Goal: Transaction & Acquisition: Purchase product/service

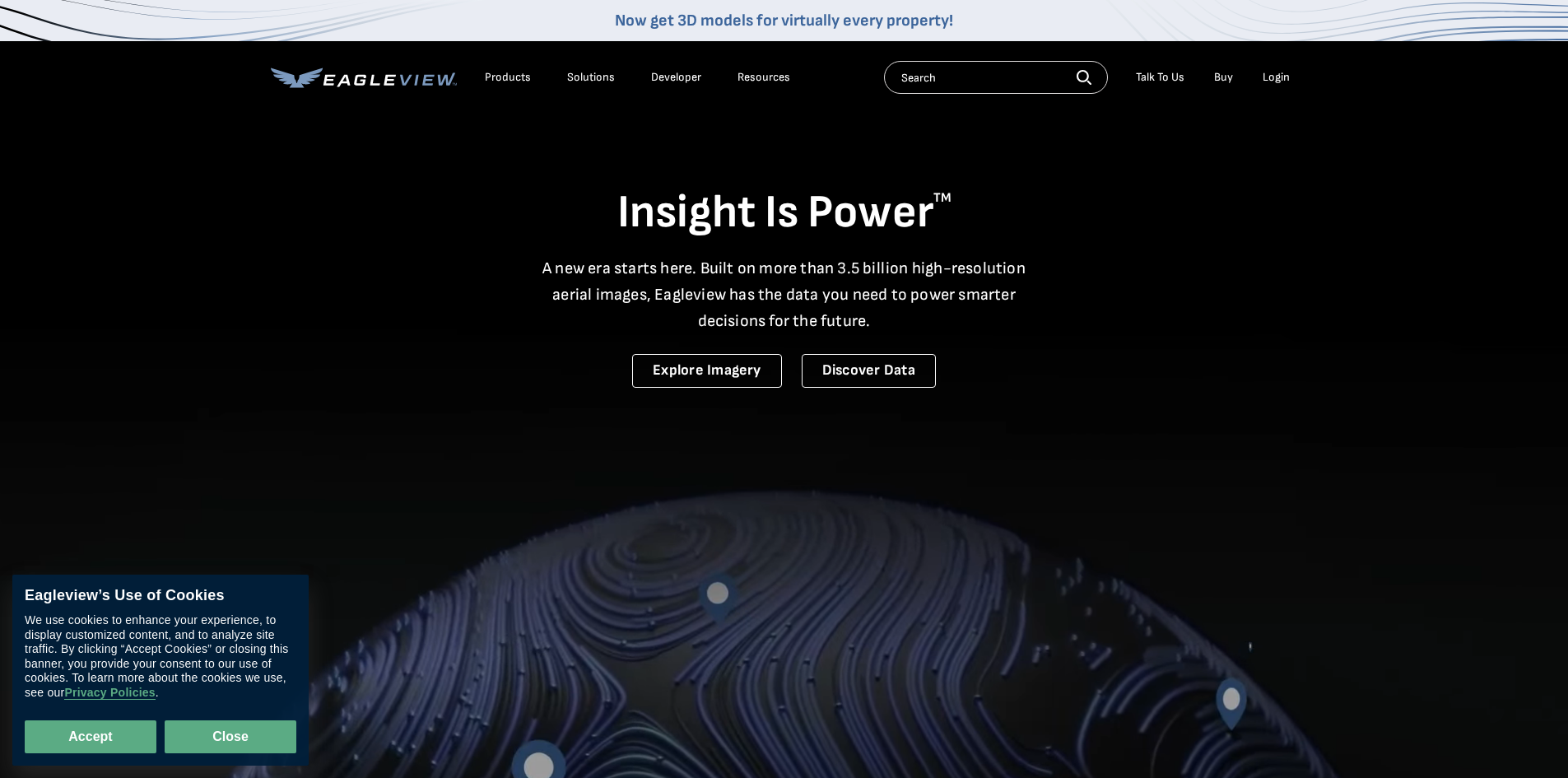
click at [199, 744] on button "Close" at bounding box center [230, 736] width 131 height 33
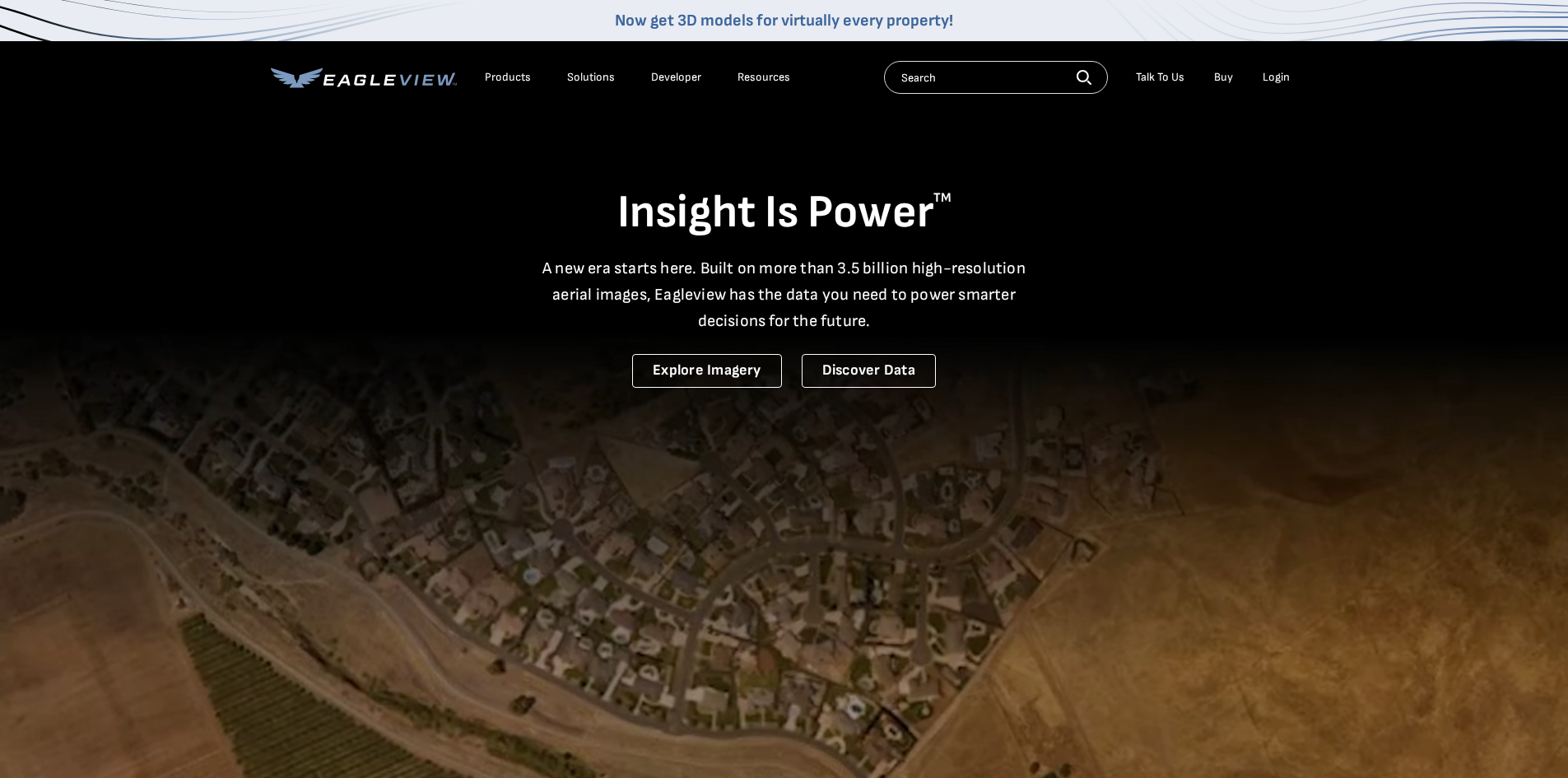
click at [1299, 81] on nav "Now get 3D models for virtually every property! Products Solutions Developer Re…" at bounding box center [784, 56] width 1568 height 113
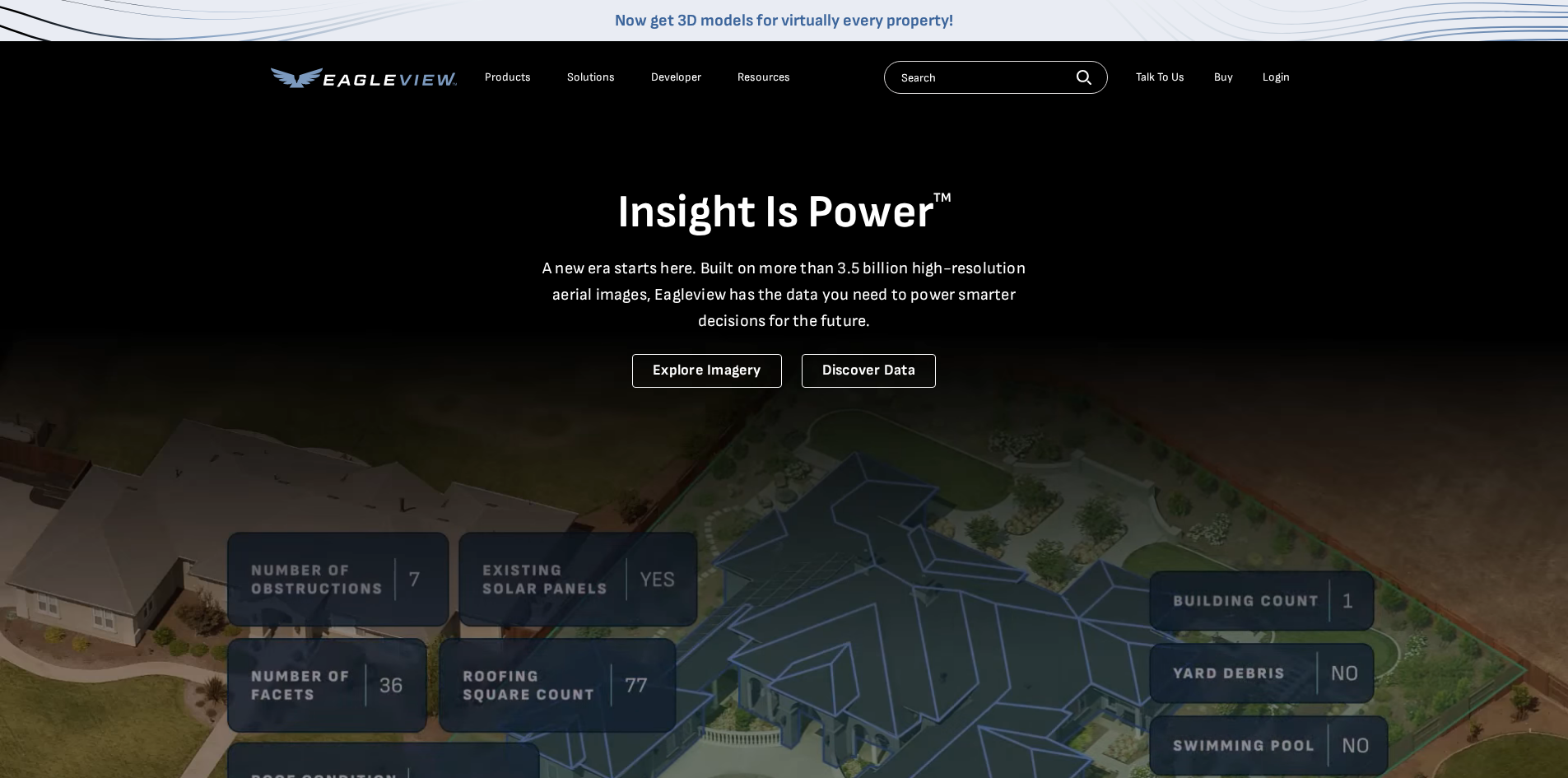
click at [1269, 80] on div "Login" at bounding box center [1276, 77] width 28 height 15
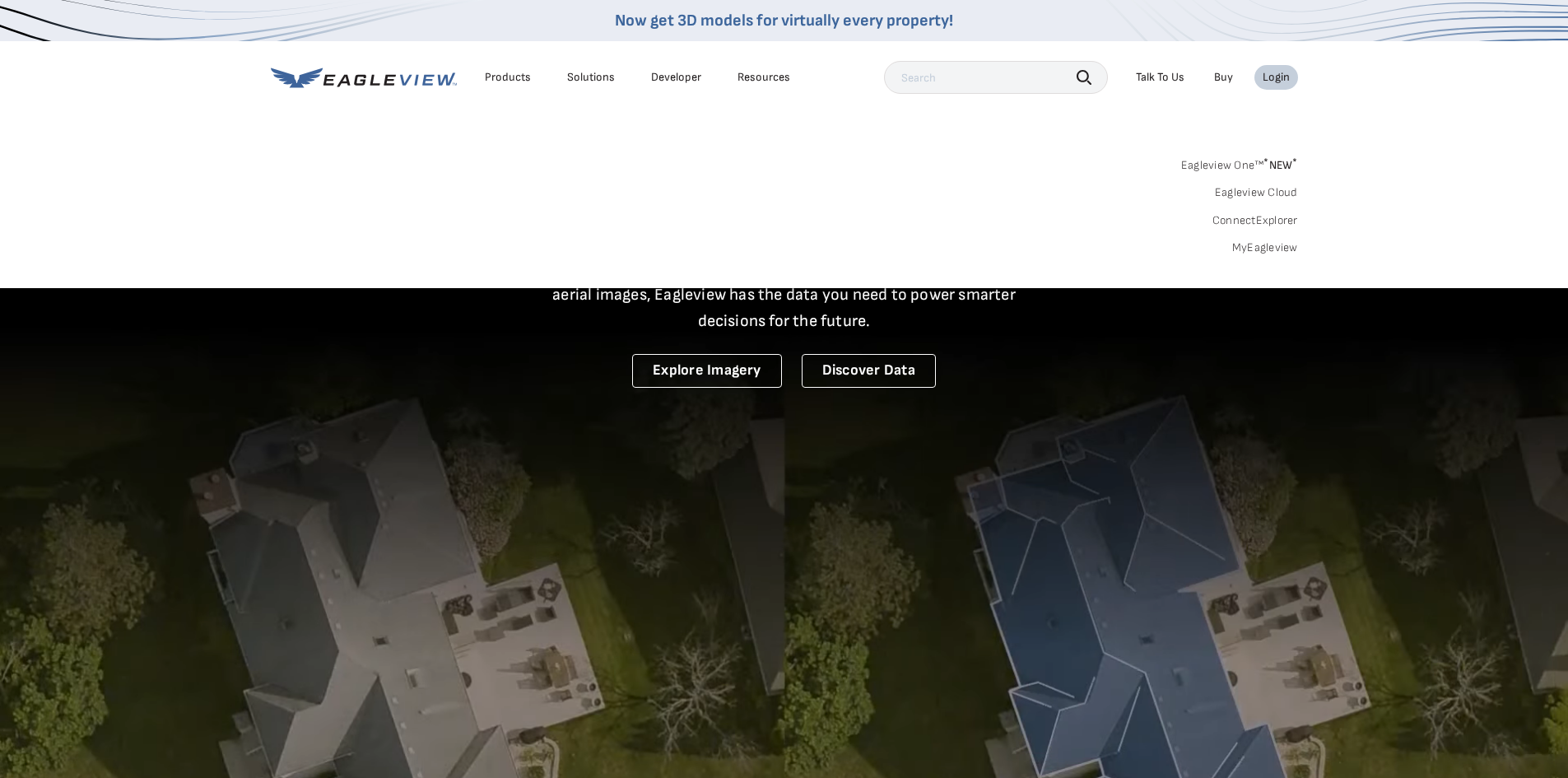
click at [1281, 75] on div "Login" at bounding box center [1276, 77] width 28 height 15
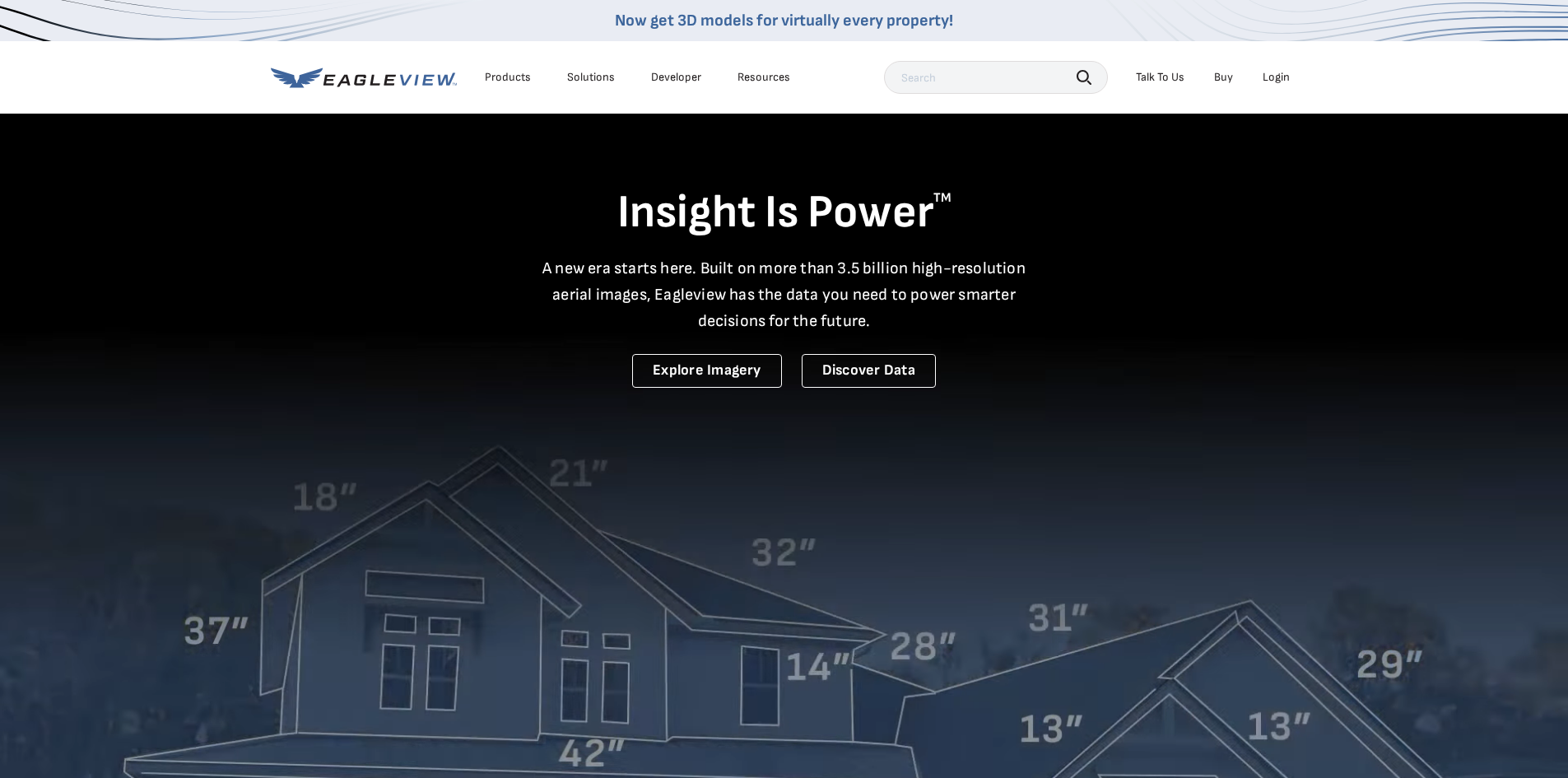
click at [1281, 75] on div "Login" at bounding box center [1276, 77] width 28 height 15
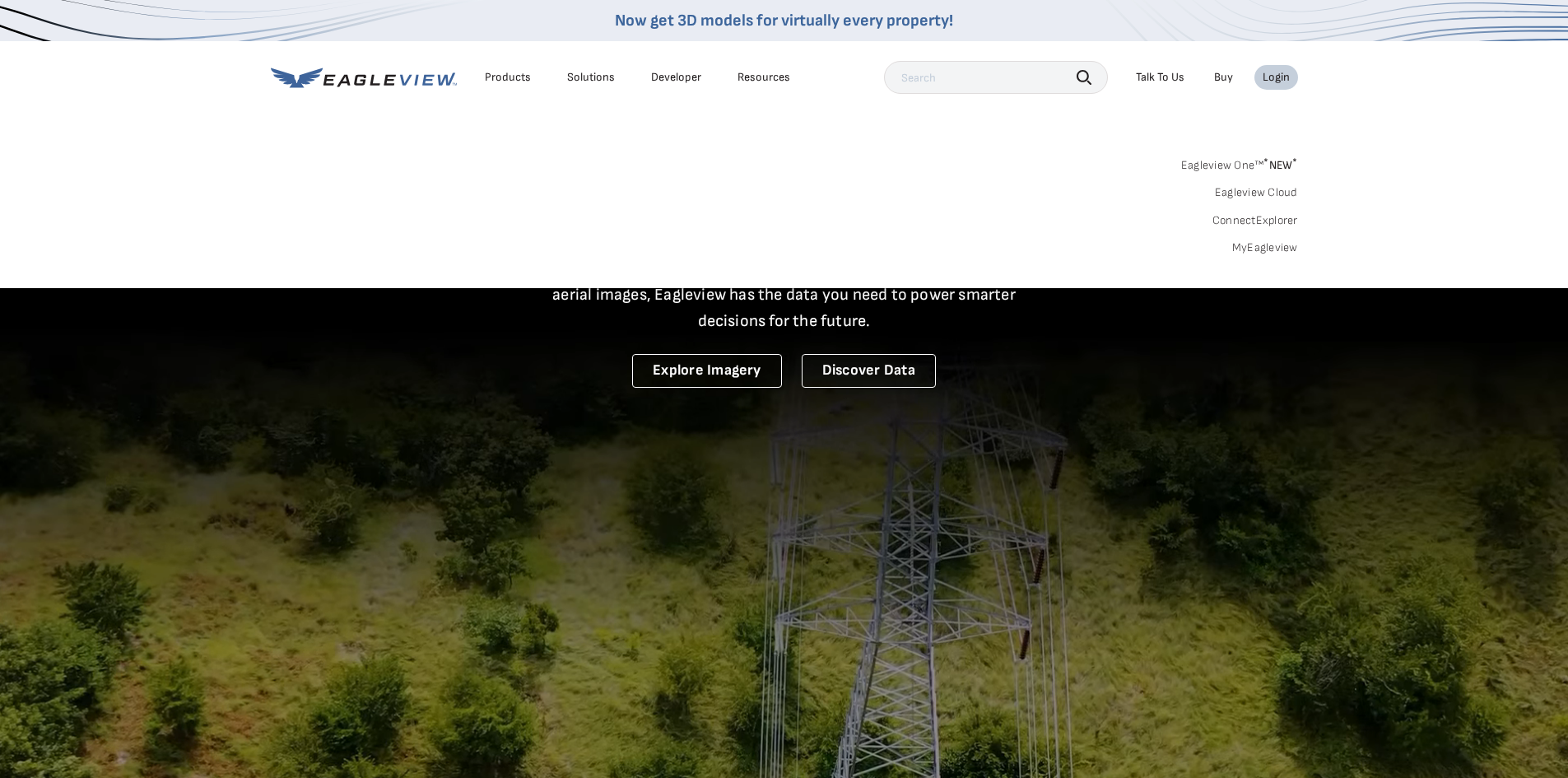
click at [1264, 161] on sup "*" at bounding box center [1265, 162] width 5 height 14
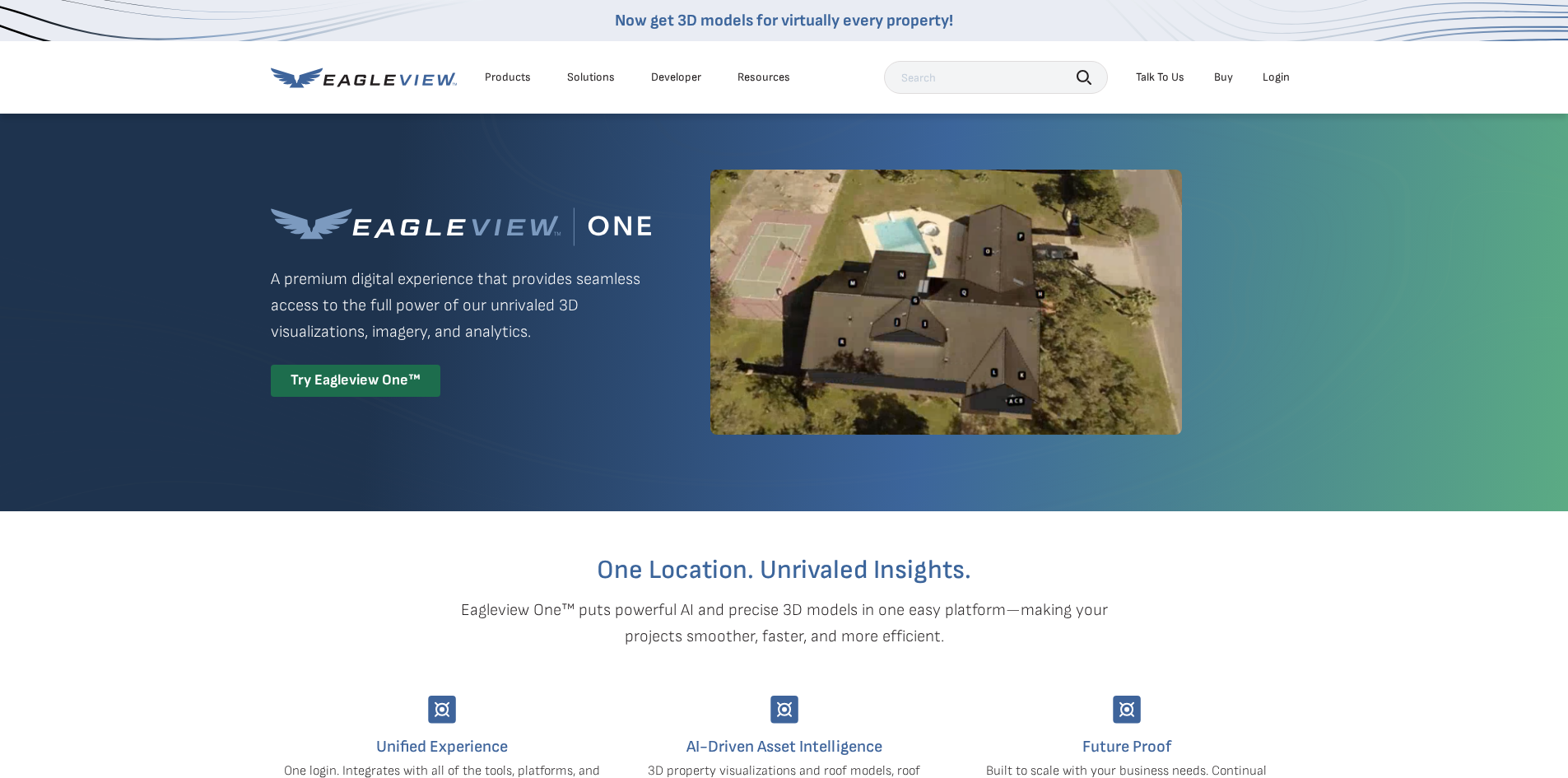
click at [1281, 79] on div "Login" at bounding box center [1276, 77] width 28 height 15
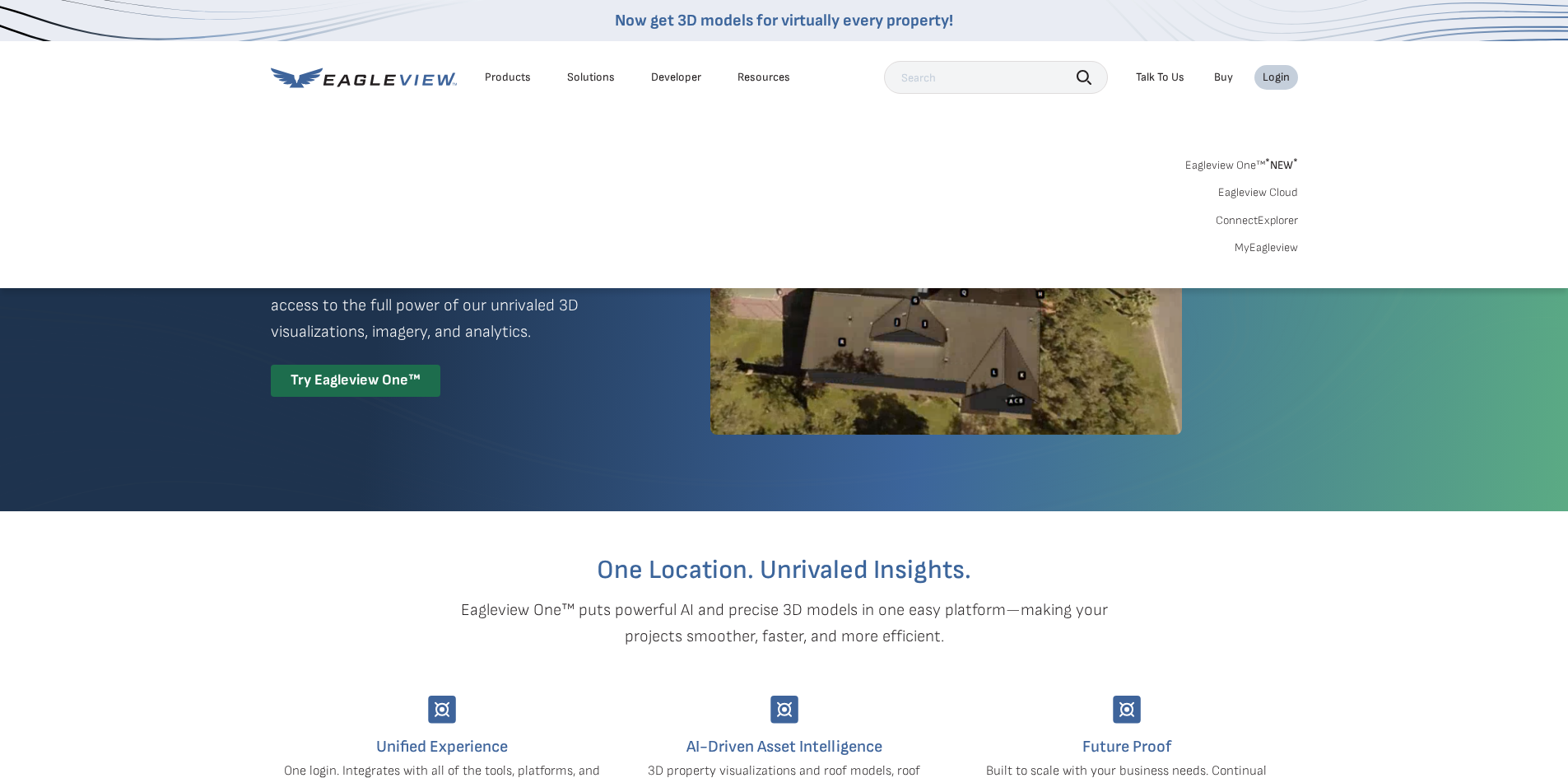
click at [1291, 249] on link "MyEagleview" at bounding box center [1266, 248] width 64 height 15
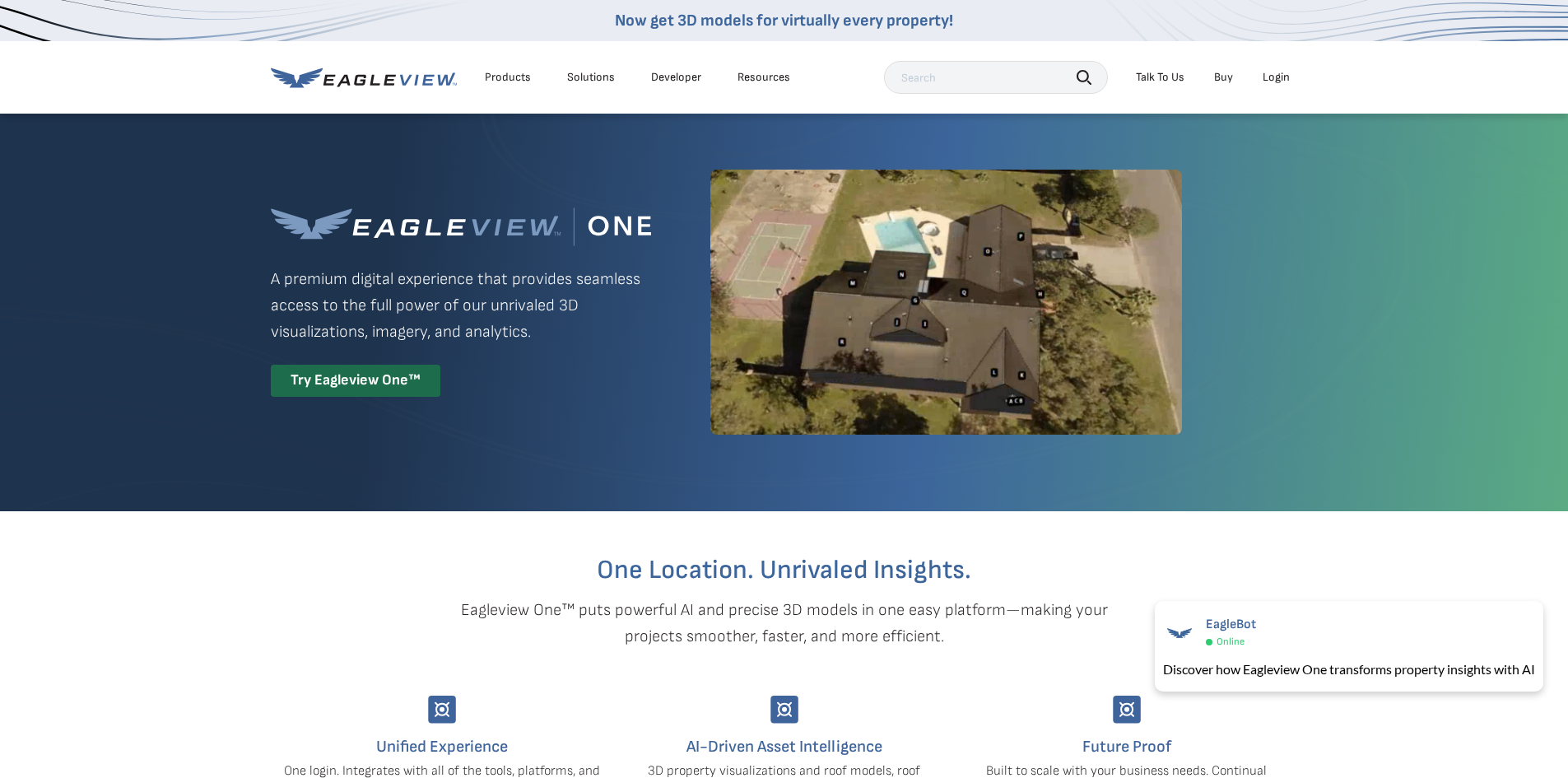
click at [1274, 73] on div "Login" at bounding box center [1276, 77] width 28 height 15
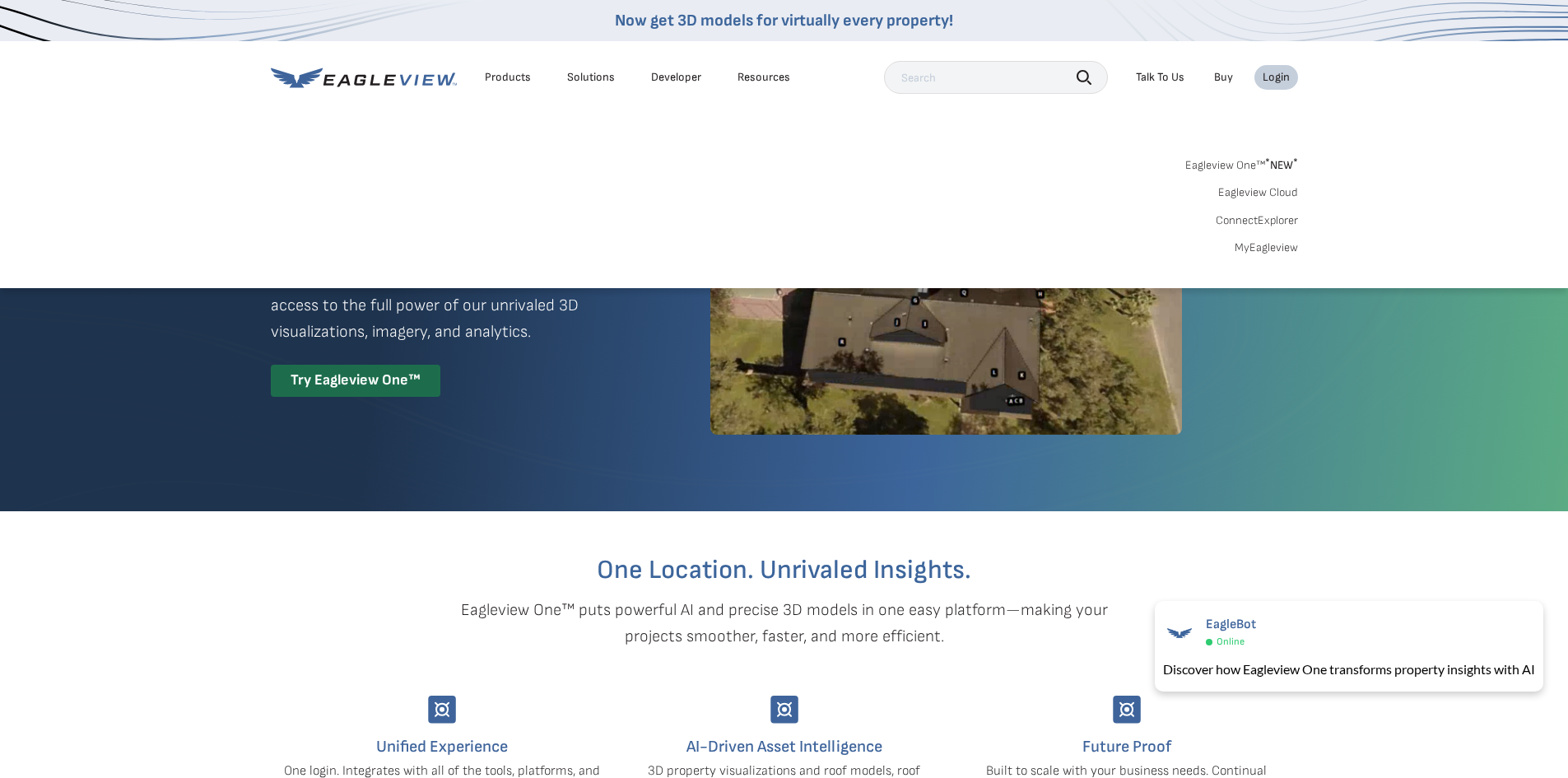
click at [1215, 163] on link "Eagleview One™ * NEW *" at bounding box center [1241, 163] width 112 height 19
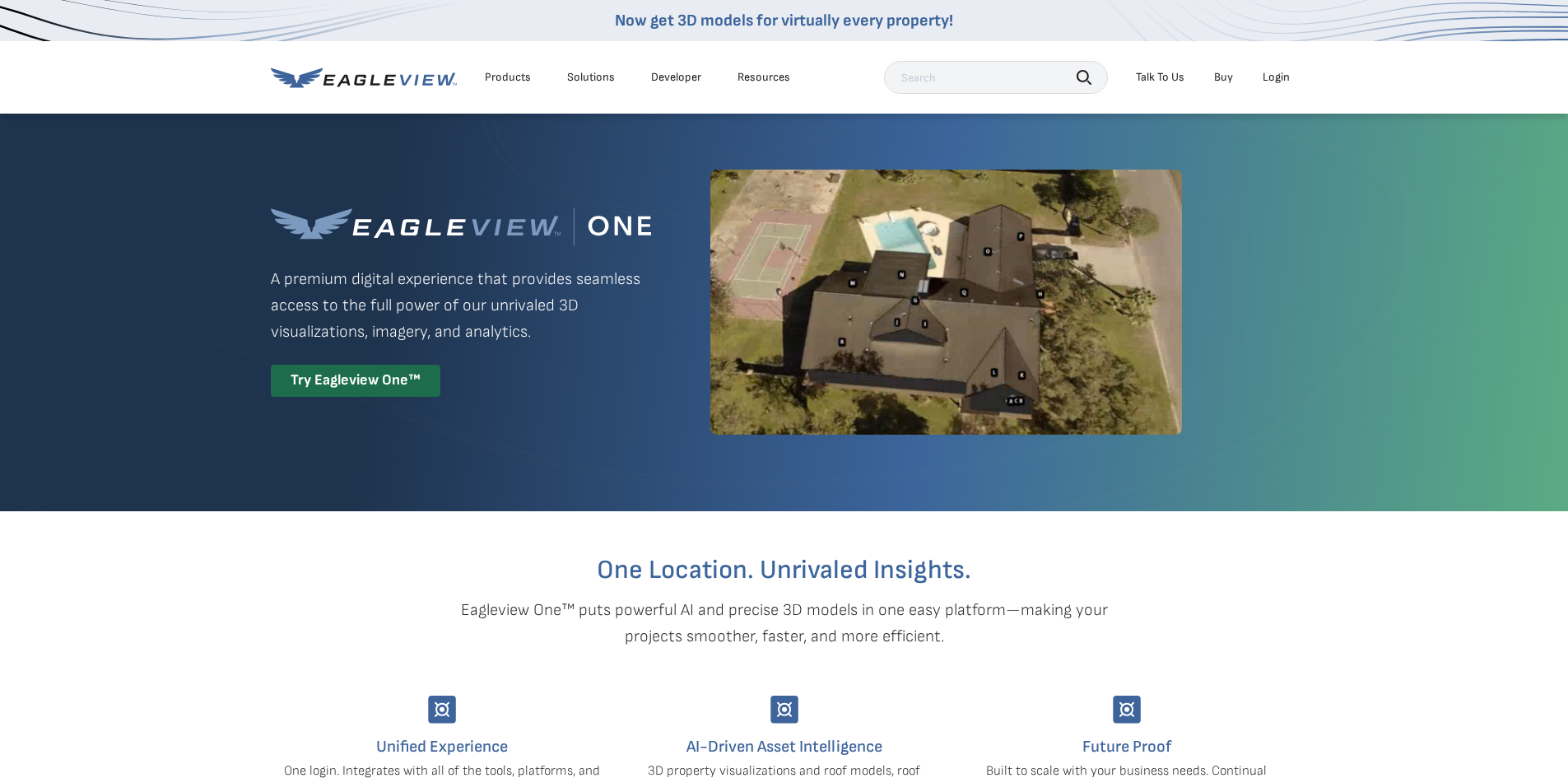
click at [1270, 80] on div "Login" at bounding box center [1276, 77] width 28 height 15
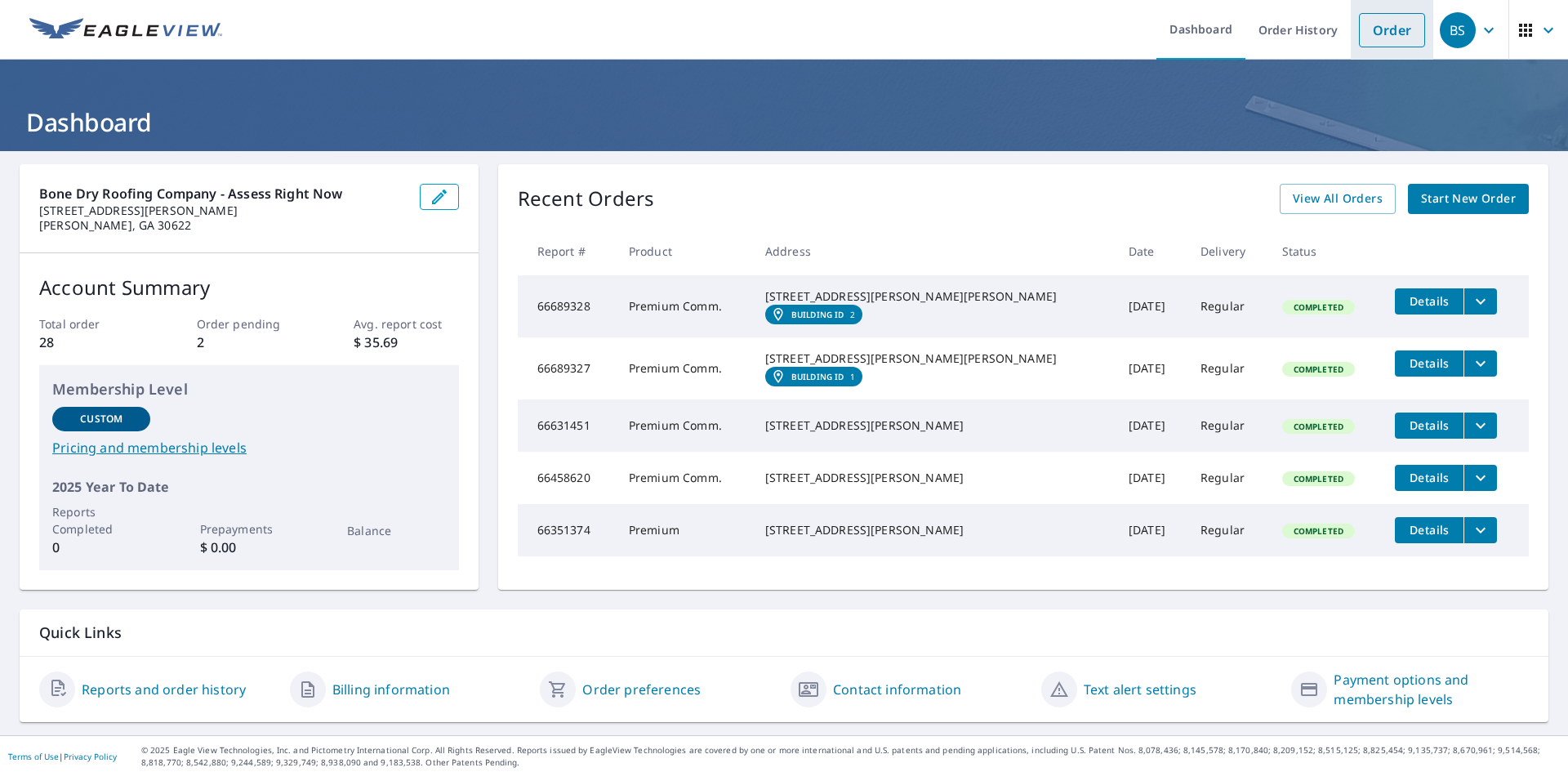
click at [1377, 42] on link "Order" at bounding box center [1392, 30] width 66 height 34
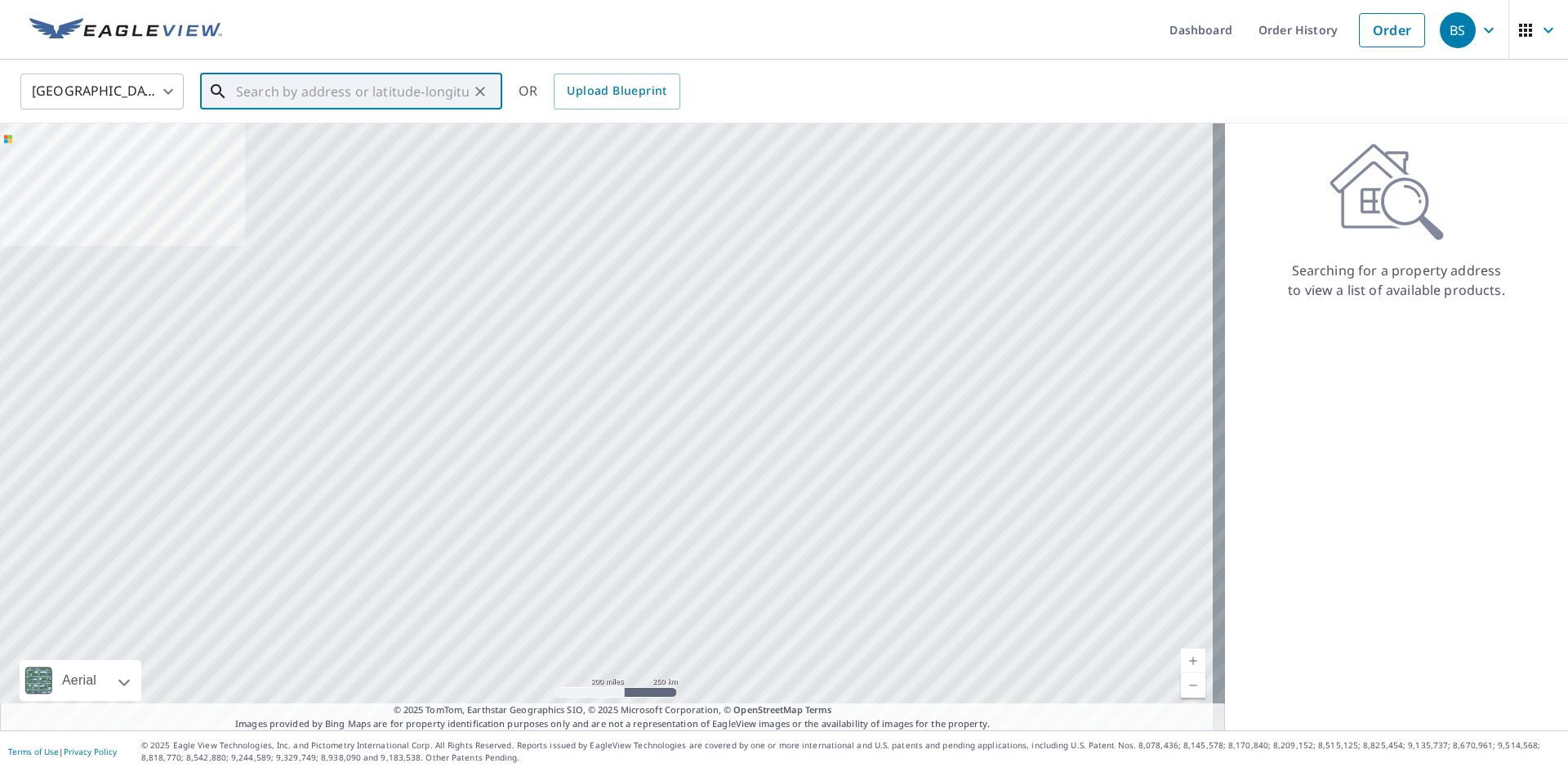
click at [270, 89] on input "text" at bounding box center [352, 92] width 232 height 45
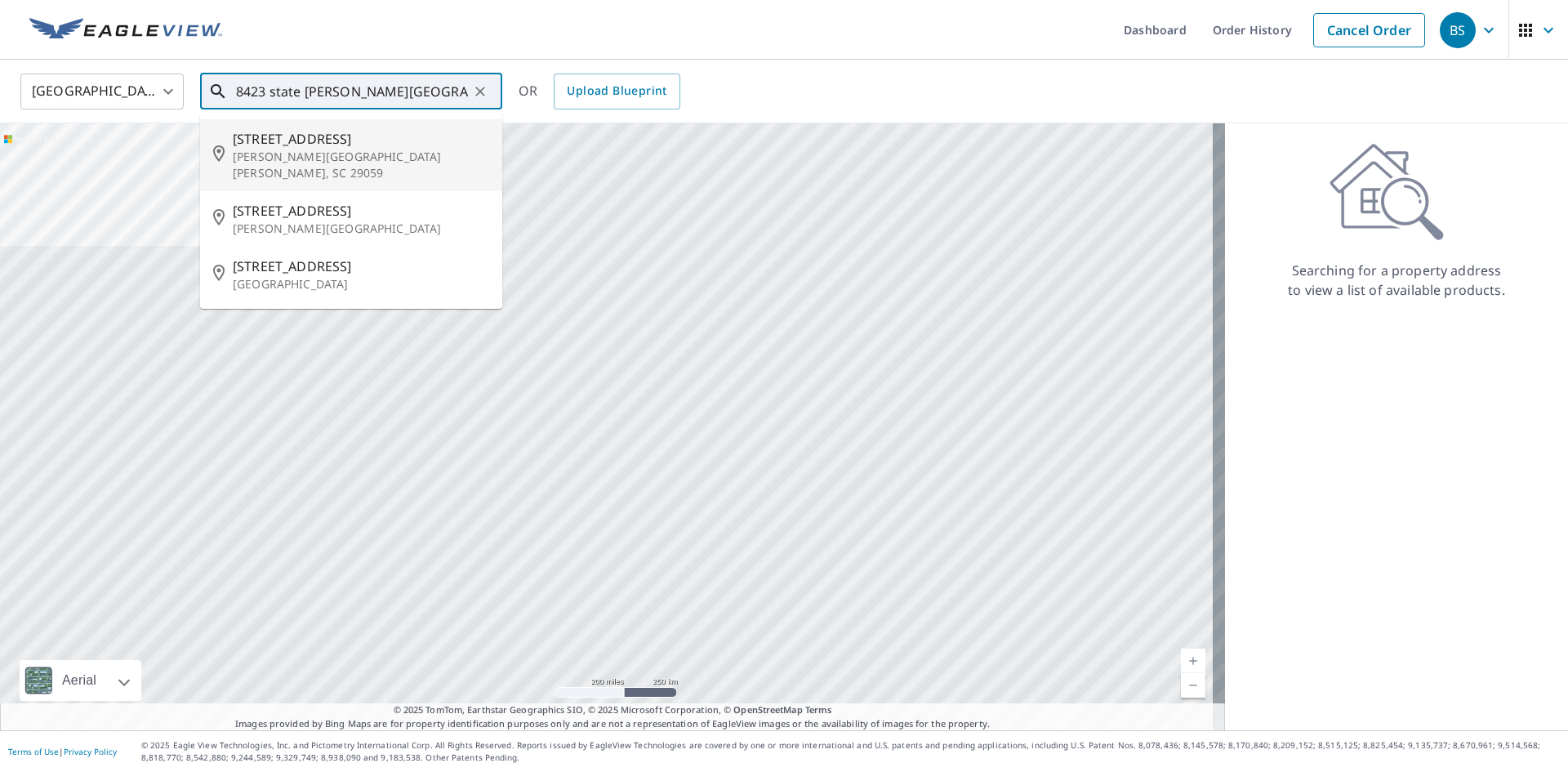
click at [299, 156] on p "Holly Hill, SC 29059" at bounding box center [360, 164] width 256 height 33
type input "8423 State Rd Holly Hill, SC 29059"
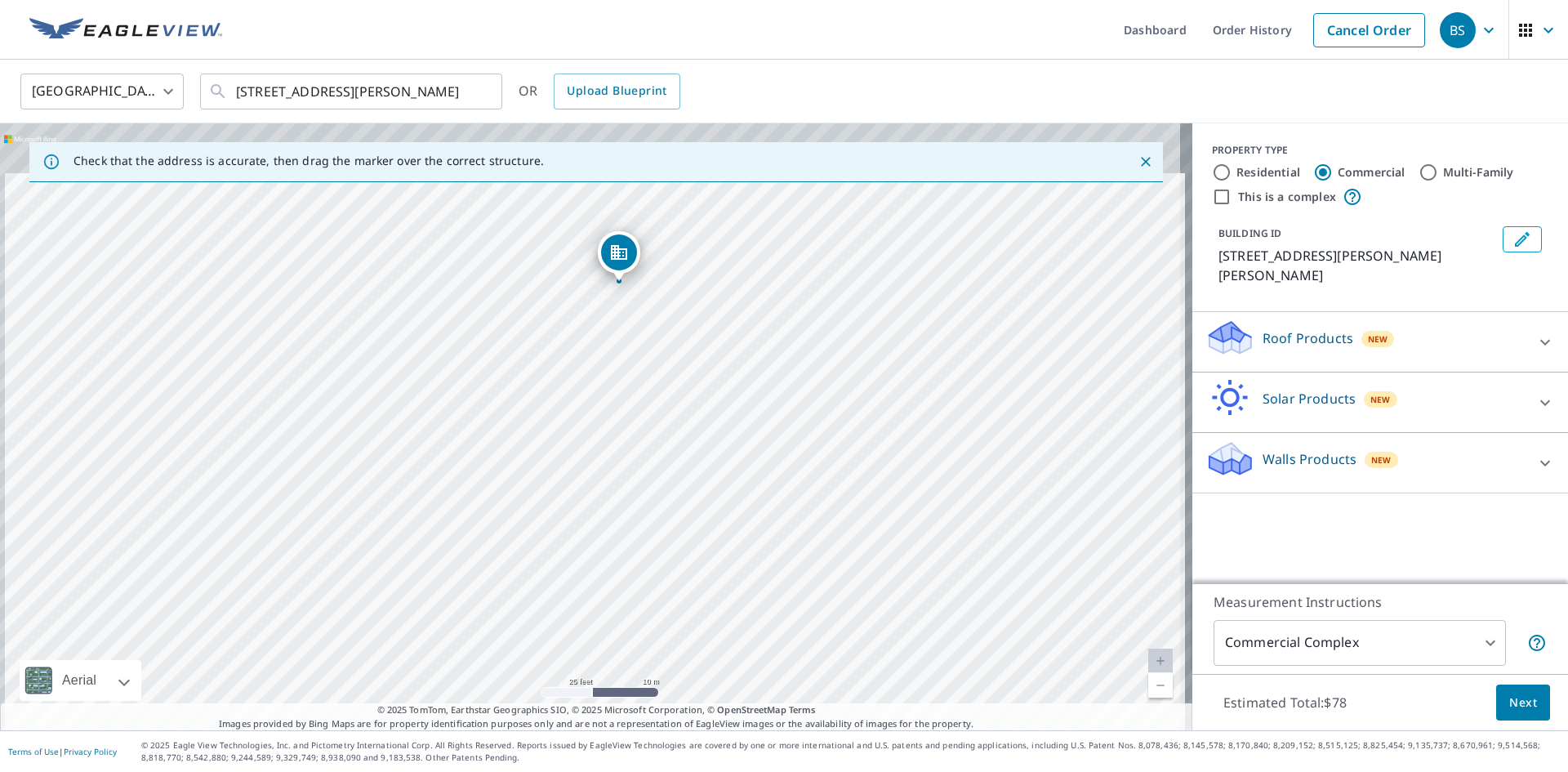
drag, startPoint x: 675, startPoint y: 386, endPoint x: 570, endPoint y: 522, distance: 171.8
click at [570, 522] on div "8423 Old State Rd Holly Hill, SC 29059" at bounding box center [596, 427] width 1192 height 607
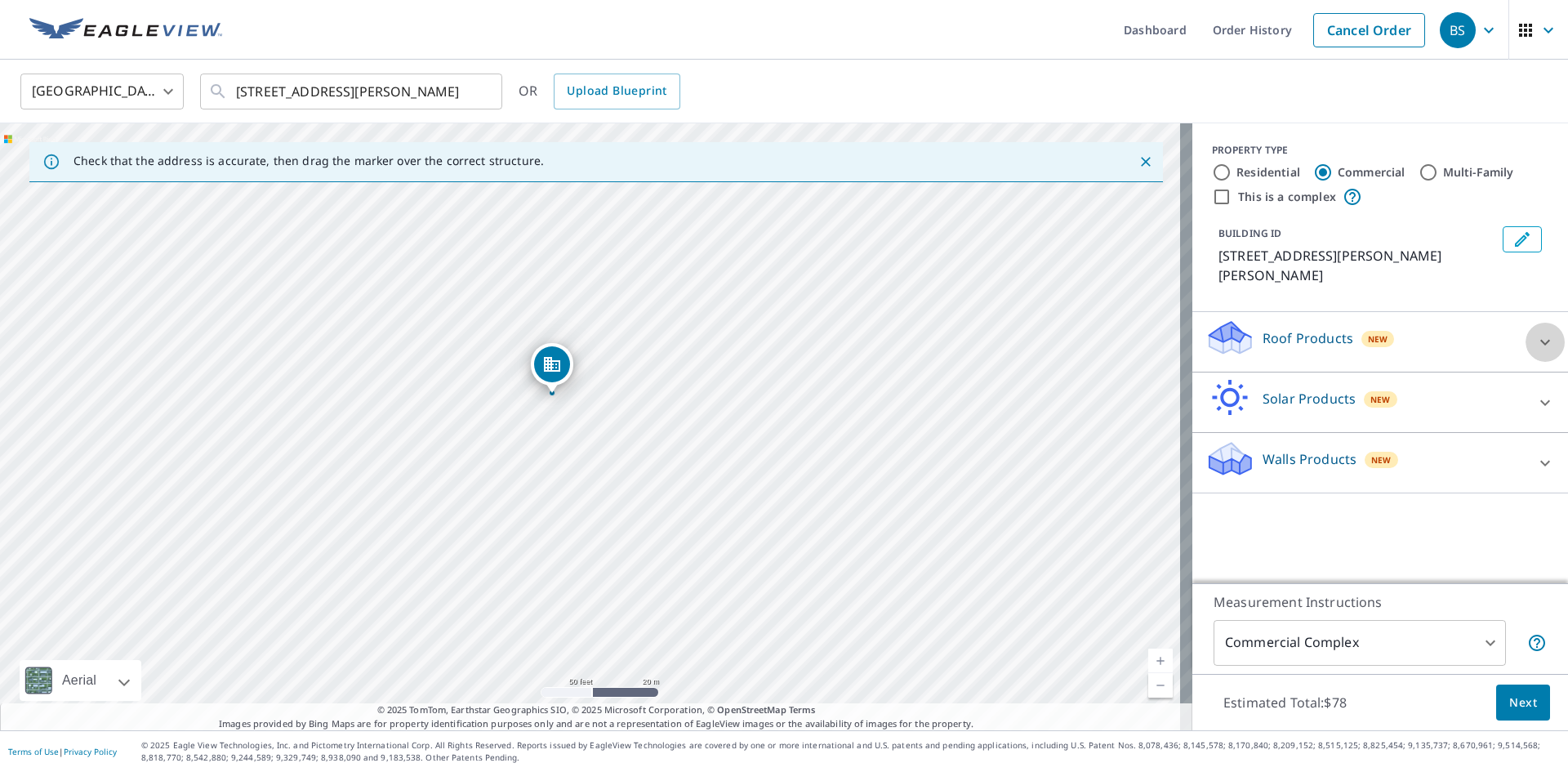
click at [1542, 333] on icon at bounding box center [1544, 342] width 20 height 20
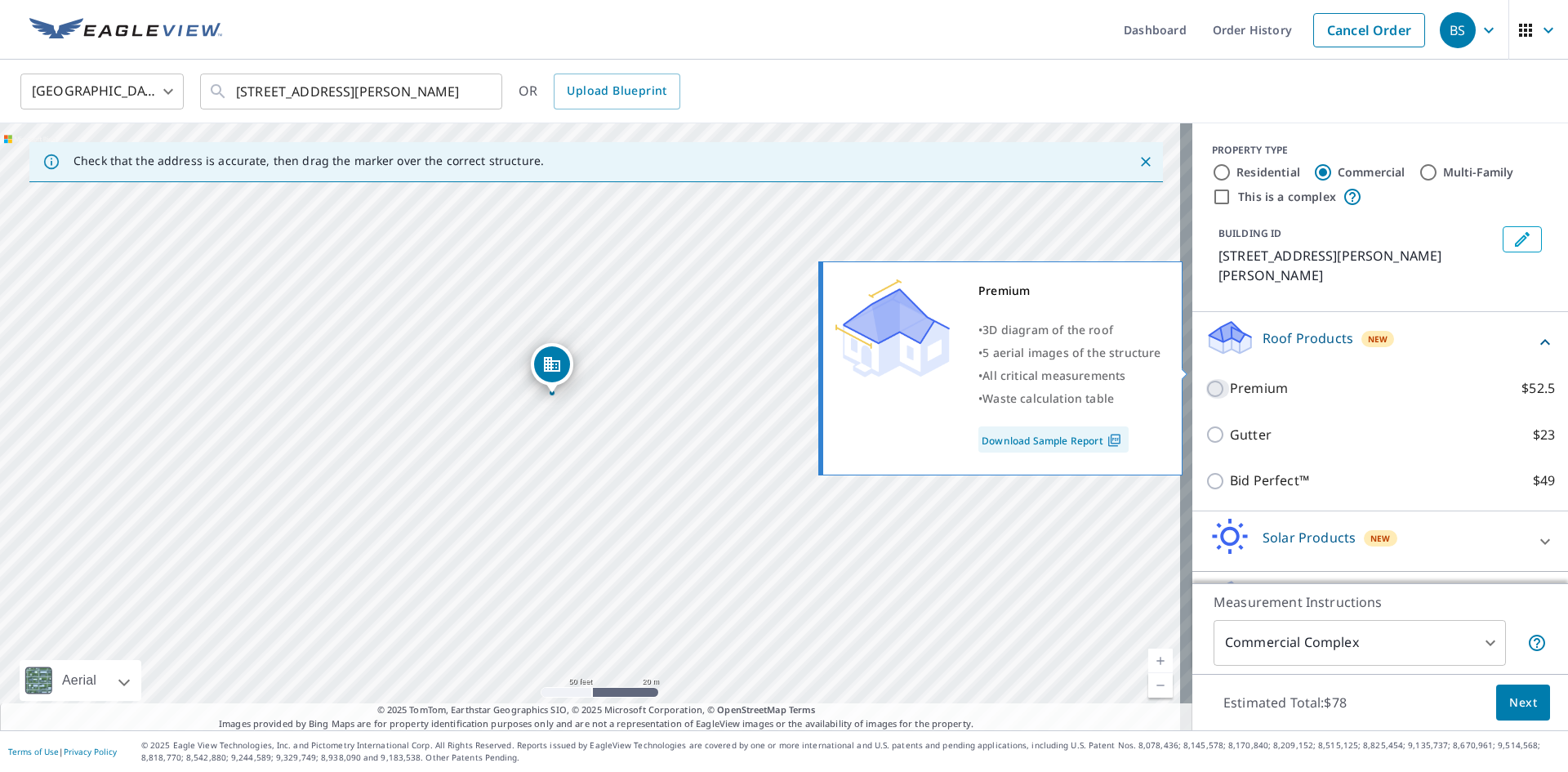
click at [1205, 379] on input "Premium $52.5" at bounding box center [1218, 388] width 25 height 20
checkbox input "true"
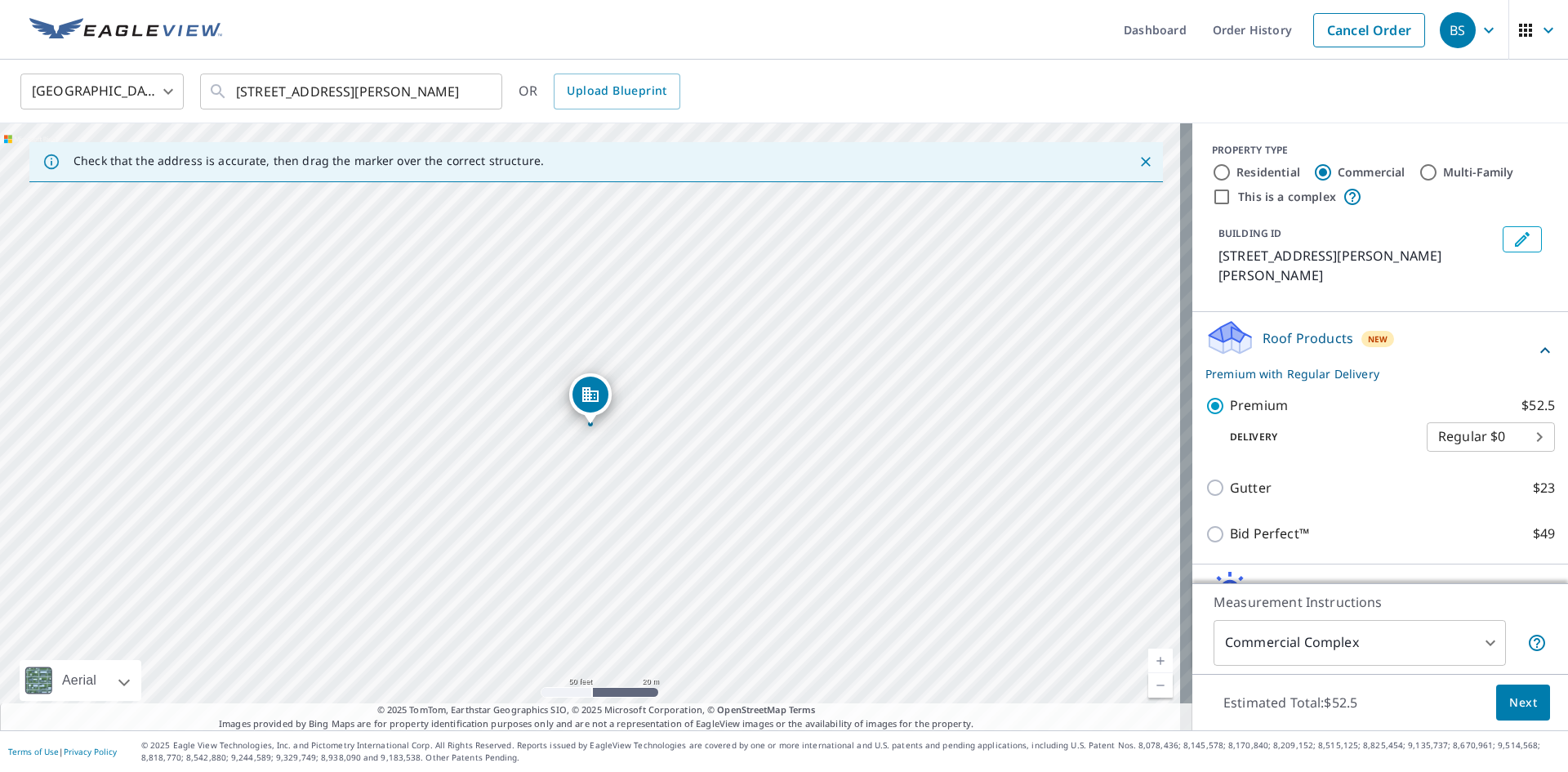
click at [1438, 624] on body "BS BS Dashboard Order History Cancel Order BS United States US ​ 8423 State Rd …" at bounding box center [784, 386] width 1568 height 772
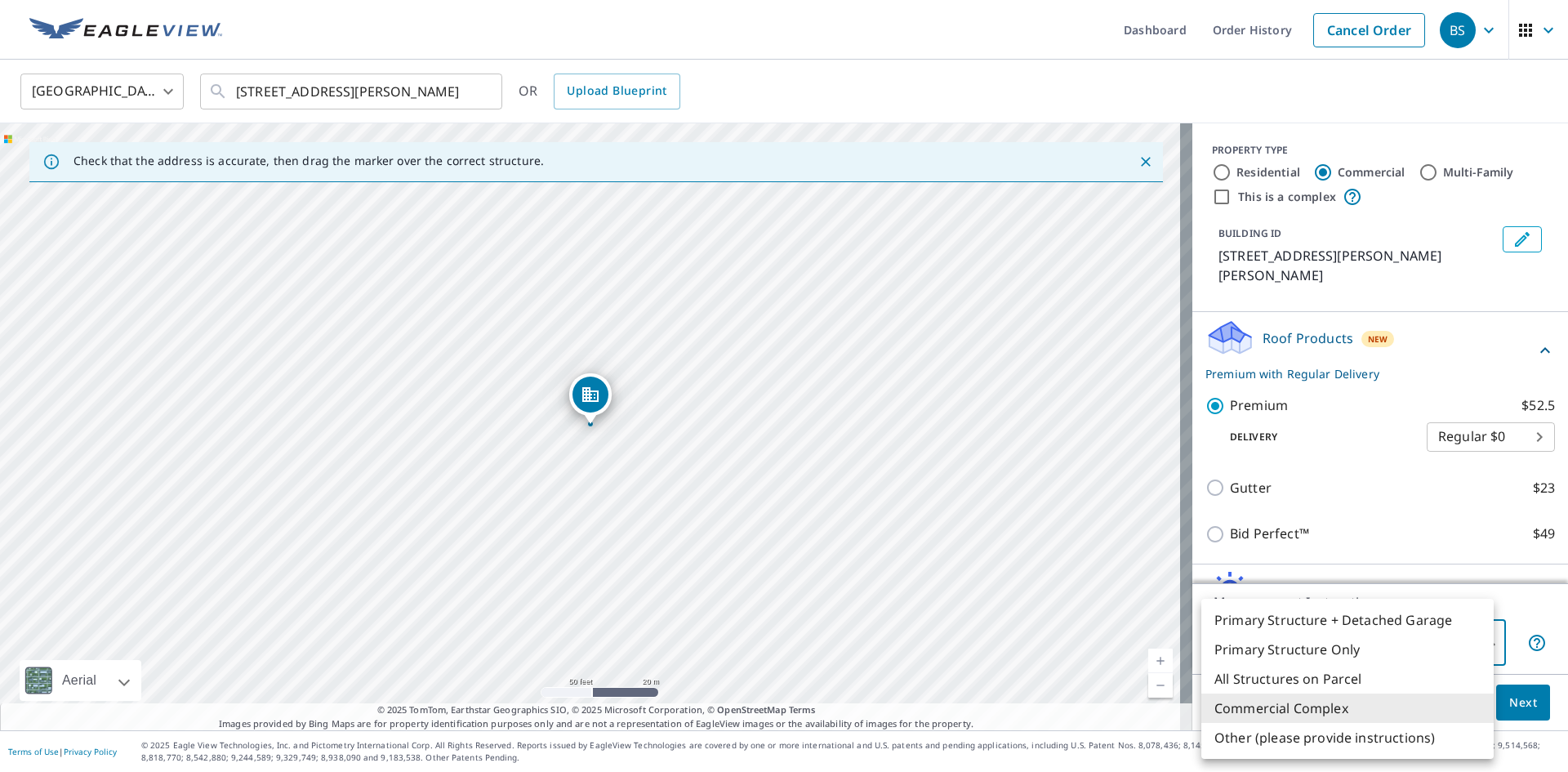
click at [1343, 703] on li "Commercial Complex" at bounding box center [1347, 708] width 292 height 29
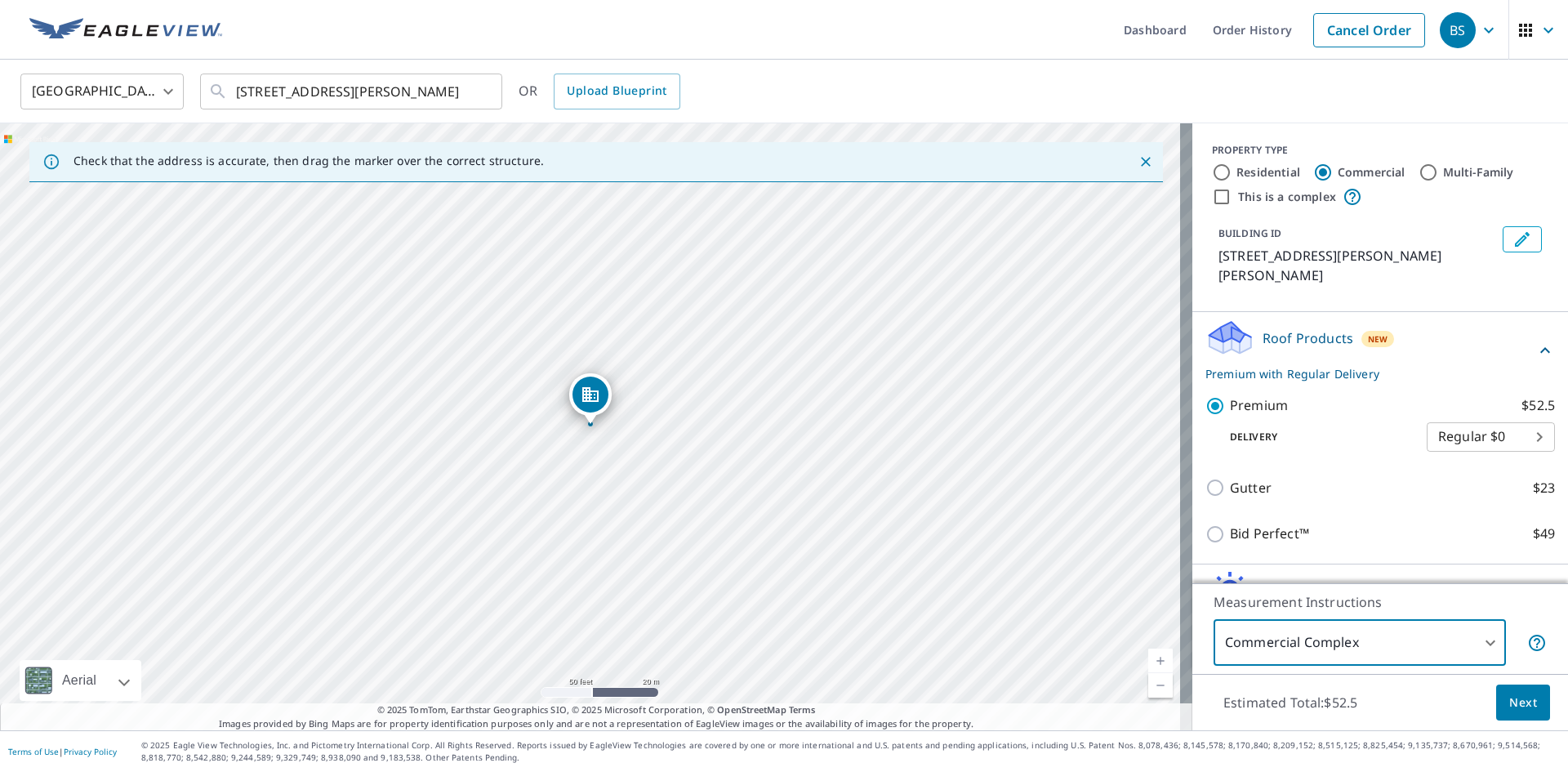
click at [1509, 702] on span "Next" at bounding box center [1523, 703] width 27 height 21
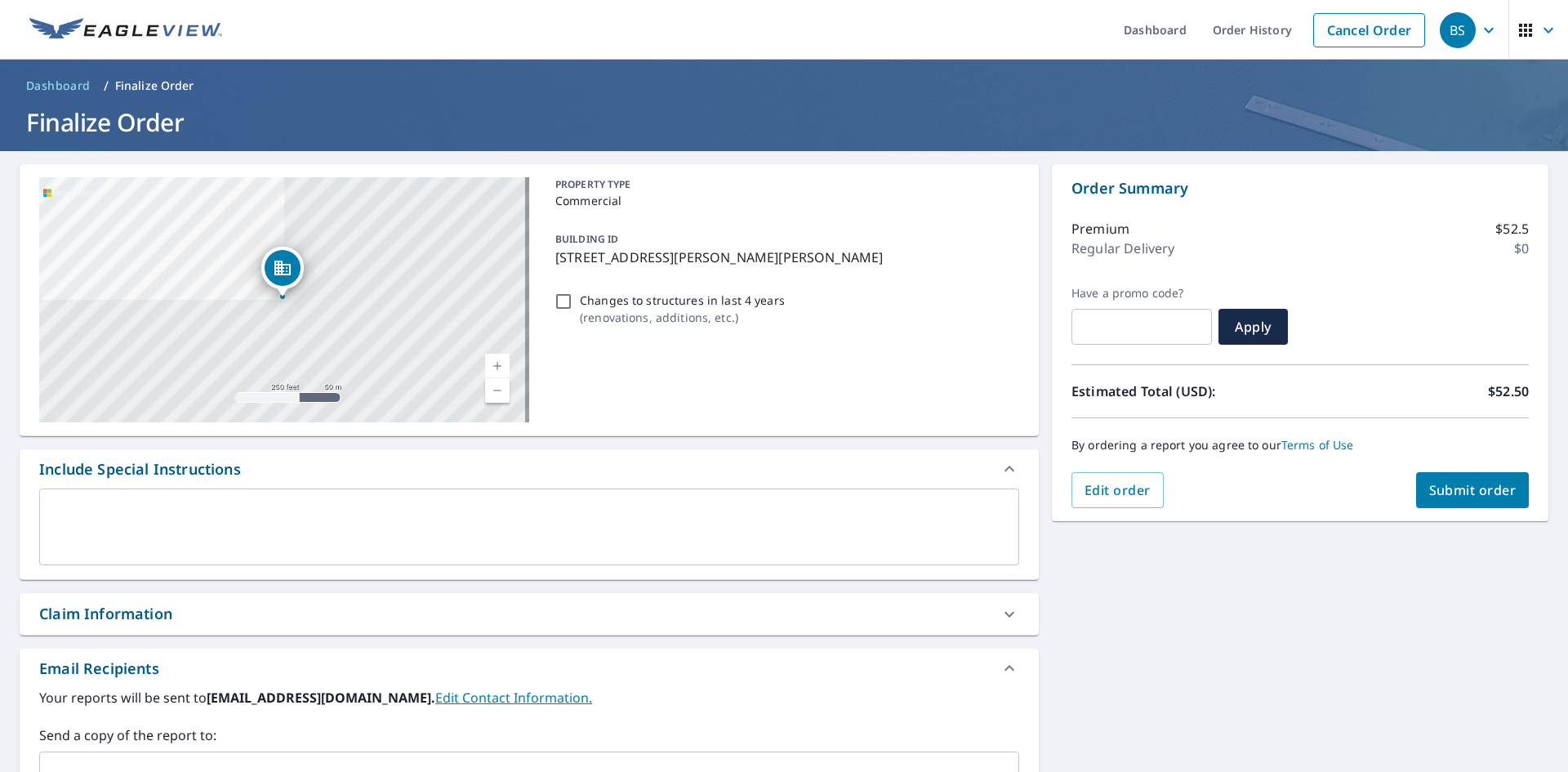
click at [1496, 489] on span "Submit order" at bounding box center [1473, 489] width 88 height 18
